Goal: Communication & Community: Answer question/provide support

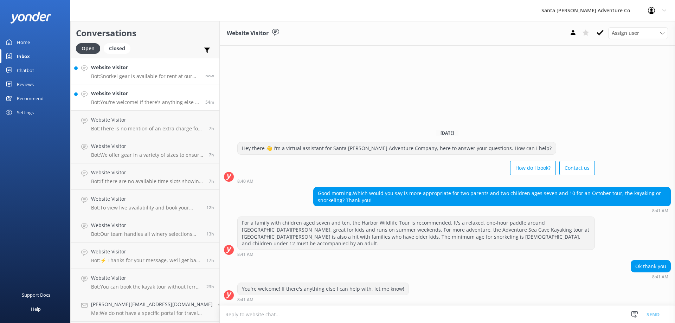
click at [113, 74] on p "Bot: Snorkel gear is available for rent at our island storefront. It does not n…" at bounding box center [145, 76] width 109 height 6
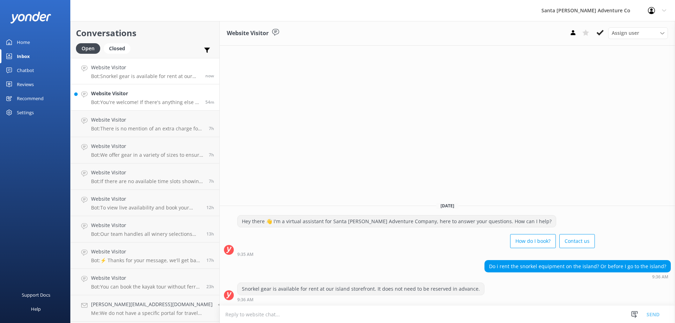
click at [116, 97] on h4 "Website Visitor" at bounding box center [145, 94] width 109 height 8
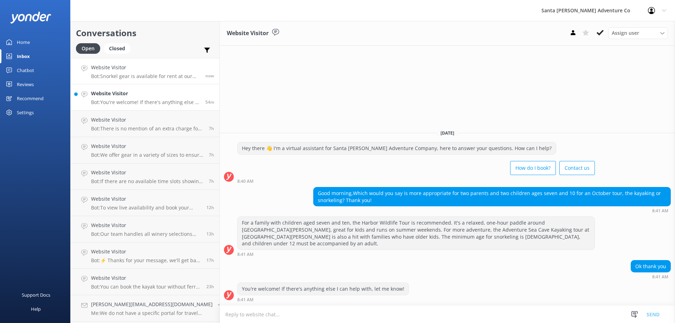
click at [115, 74] on p "Bot: Snorkel gear is available for rent at our island storefront. It does not n…" at bounding box center [145, 76] width 109 height 6
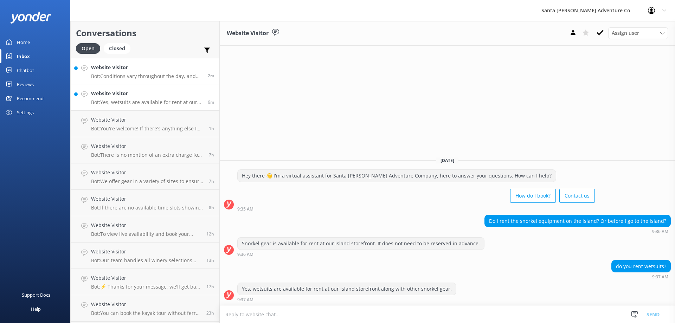
click at [114, 82] on link "Website Visitor Bot: Conditions vary throughout the day, and different highligh…" at bounding box center [145, 71] width 149 height 26
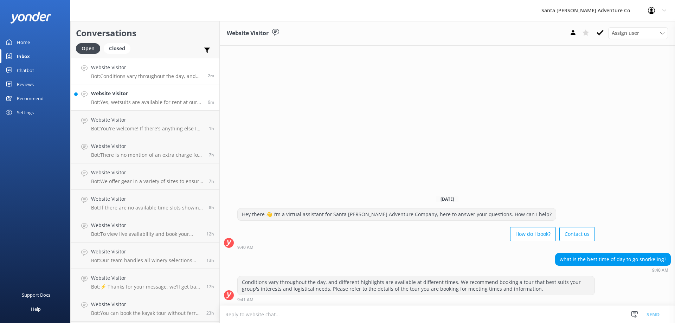
click at [115, 104] on p "Bot: Yes, wetsuits are available for rent at our island storefront along with o…" at bounding box center [147, 102] width 112 height 6
